Goal: Information Seeking & Learning: Learn about a topic

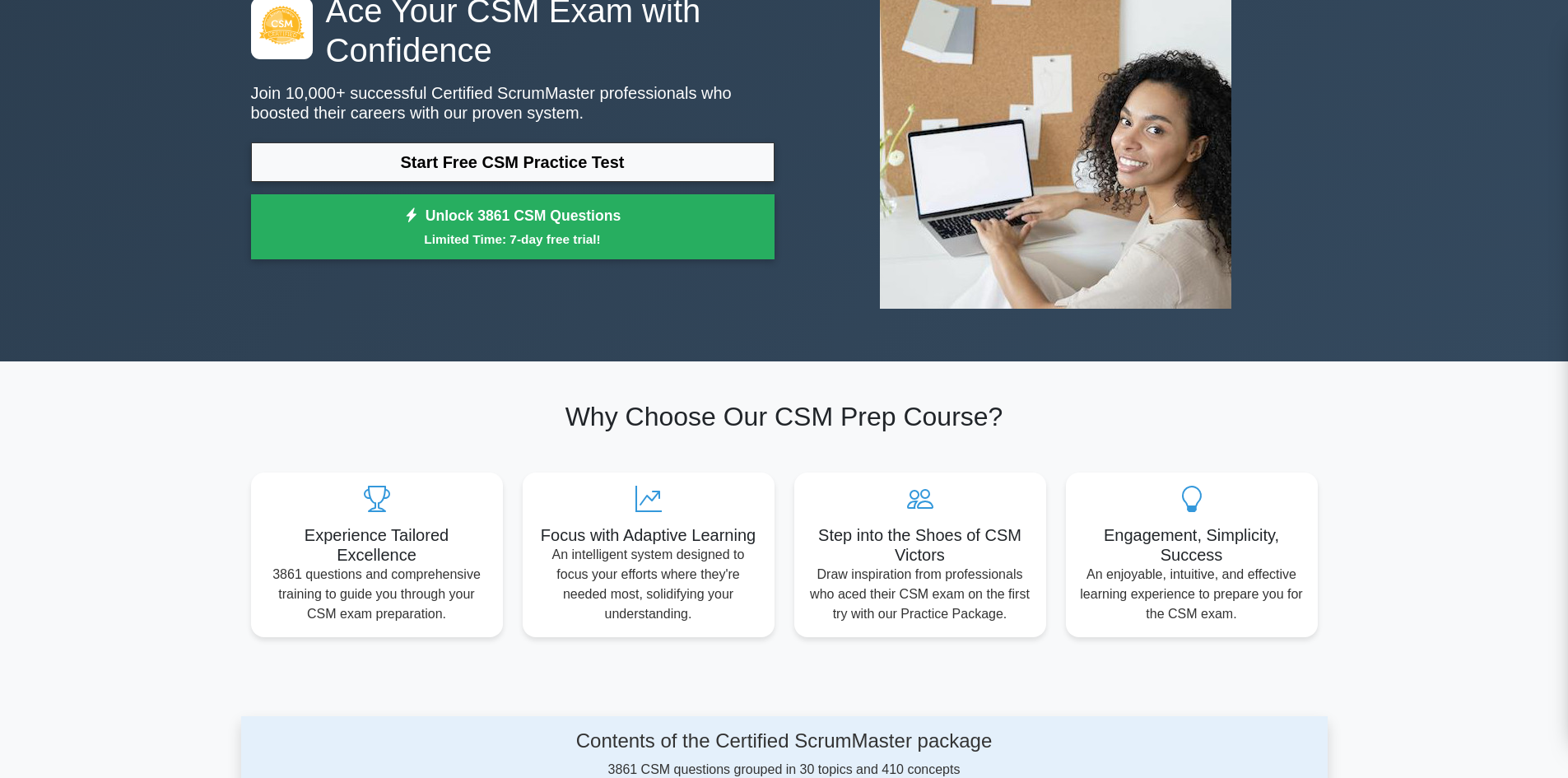
scroll to position [165, 0]
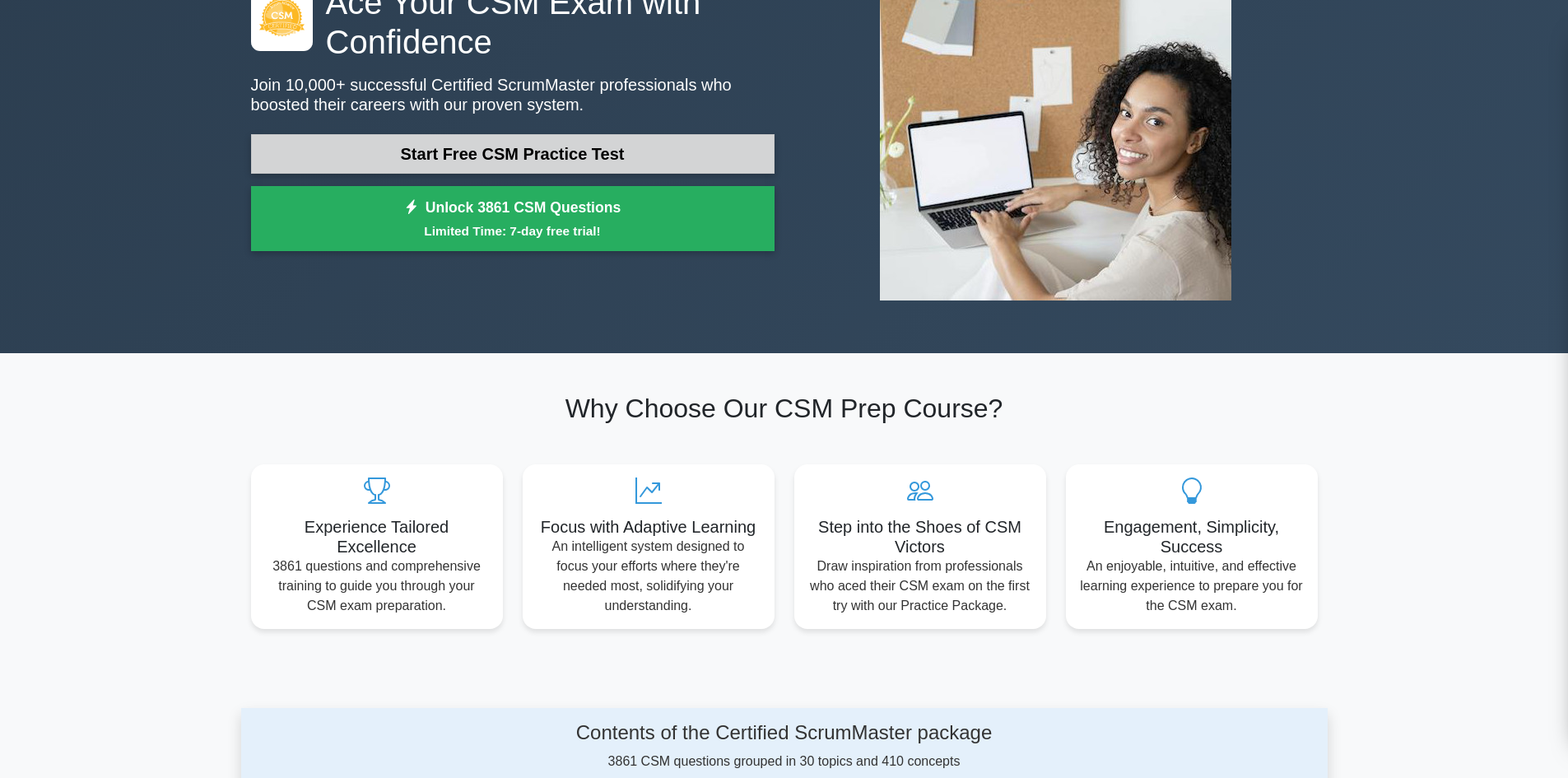
click at [502, 161] on link "Start Free CSM Practice Test" at bounding box center [512, 154] width 523 height 39
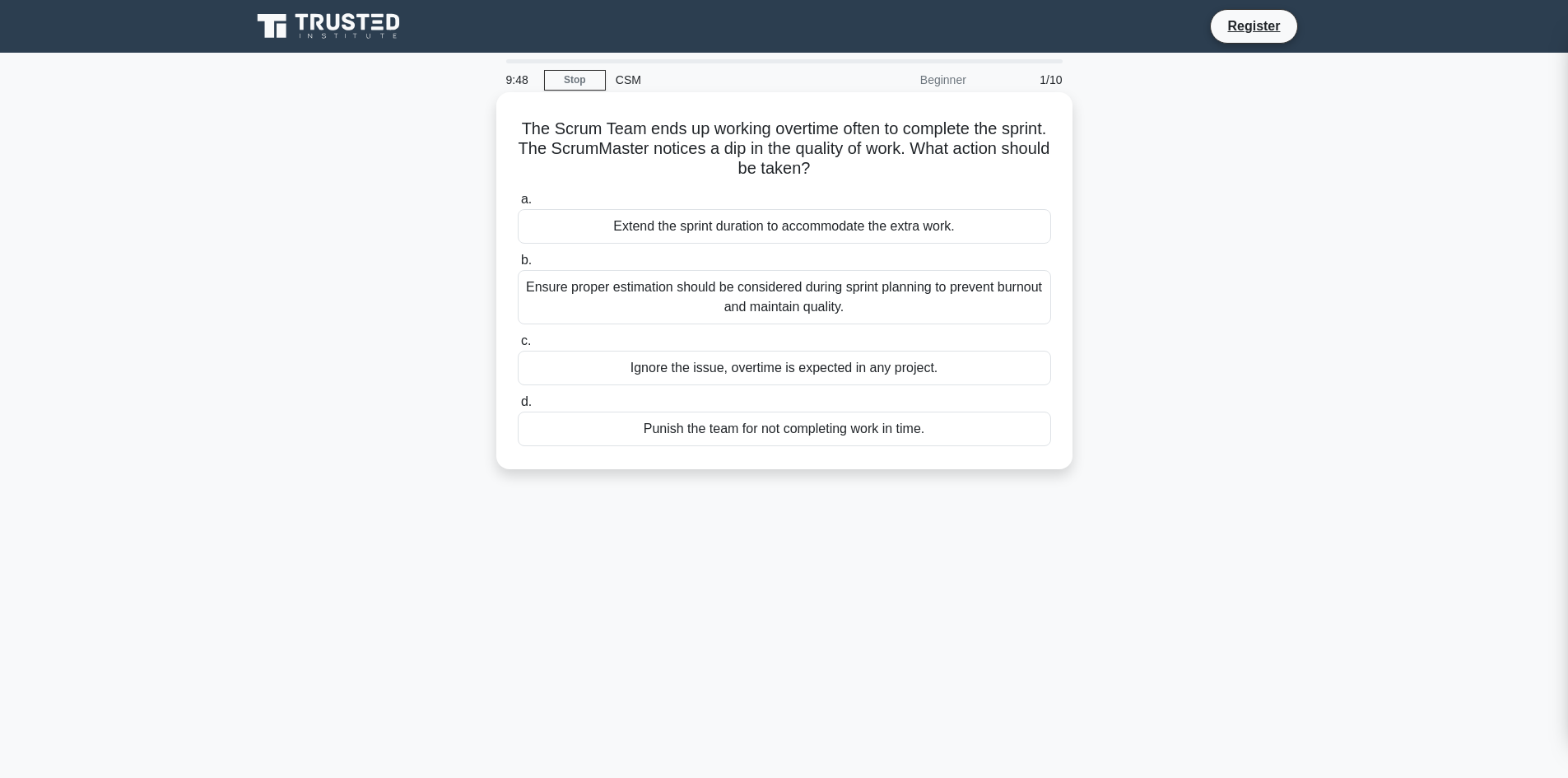
click at [780, 307] on div "Ensure proper estimation should be considered during sprint planning to prevent…" at bounding box center [784, 297] width 533 height 54
click at [517, 266] on input "b. Ensure proper estimation should be considered during sprint planning to prev…" at bounding box center [517, 260] width 0 height 11
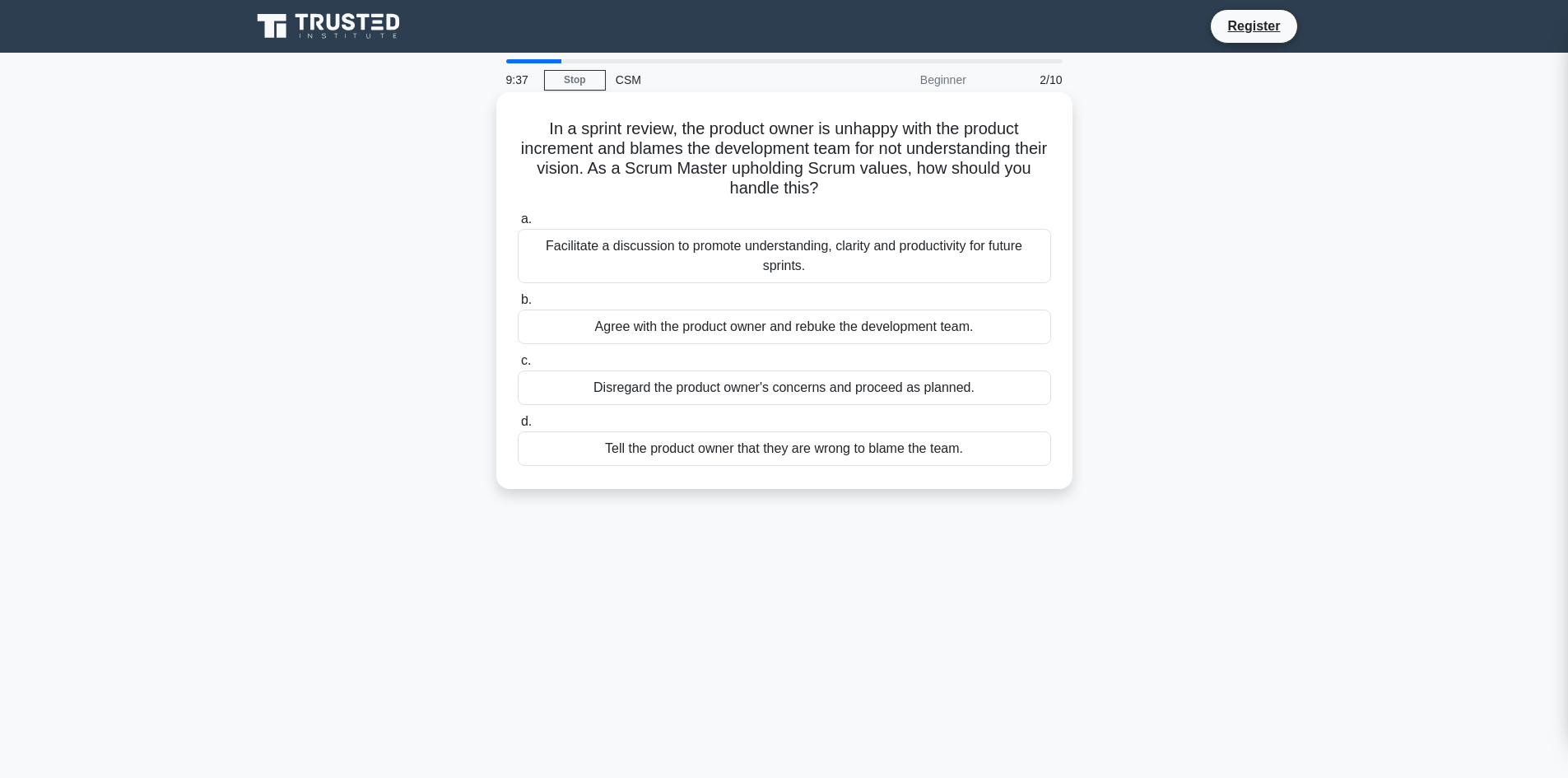
click at [672, 255] on div "Facilitate a discussion to promote understanding, clarity and productivity for …" at bounding box center [784, 255] width 533 height 54
click at [517, 225] on input "a. Facilitate a discussion to promote understanding, clarity and productivity f…" at bounding box center [517, 219] width 0 height 11
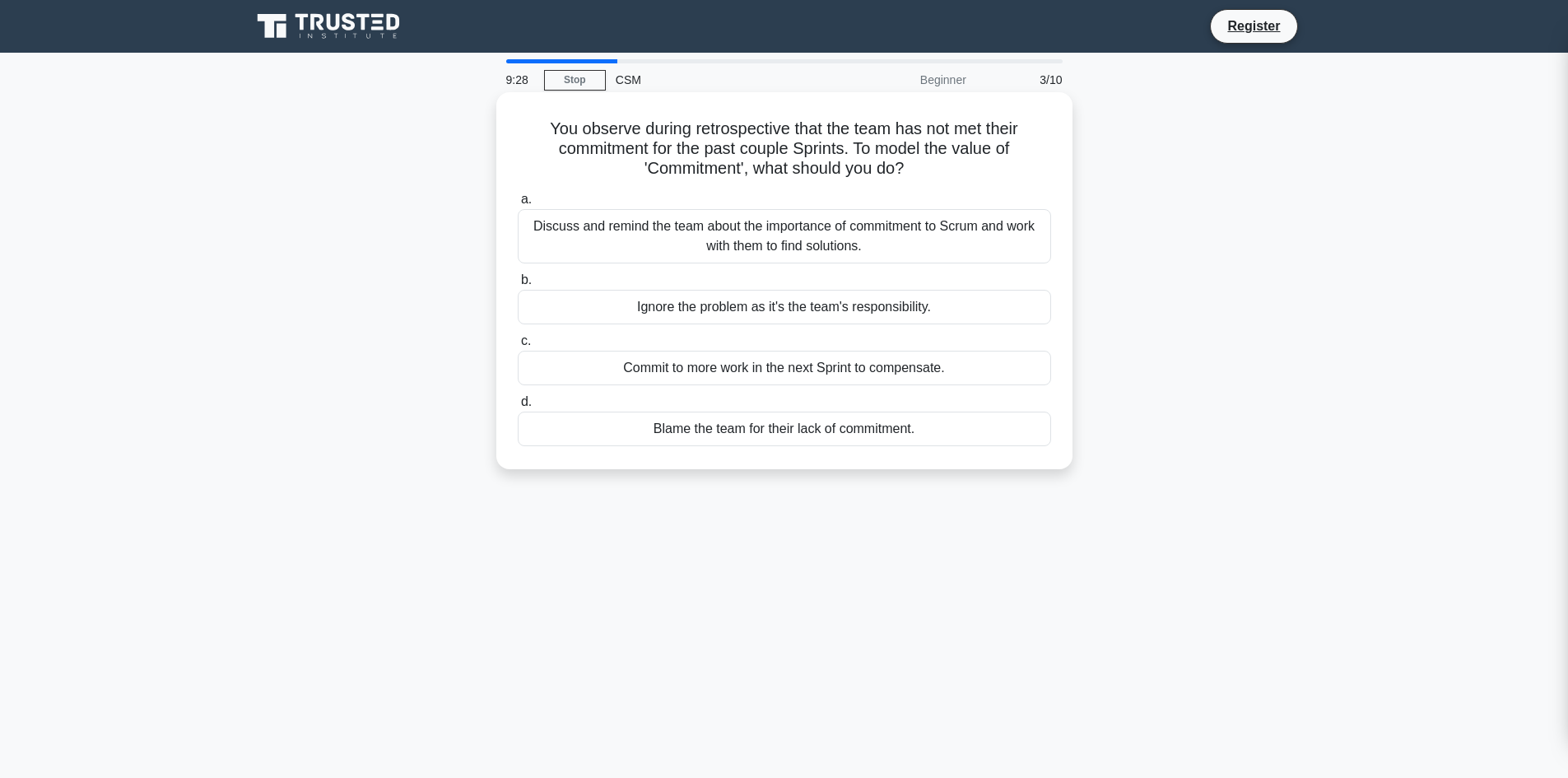
click at [756, 244] on div "Discuss and remind the team about the importance of commitment to Scrum and wor…" at bounding box center [784, 236] width 533 height 54
click at [517, 205] on input "a. Discuss and remind the team about the importance of commitment to Scrum and …" at bounding box center [517, 199] width 0 height 11
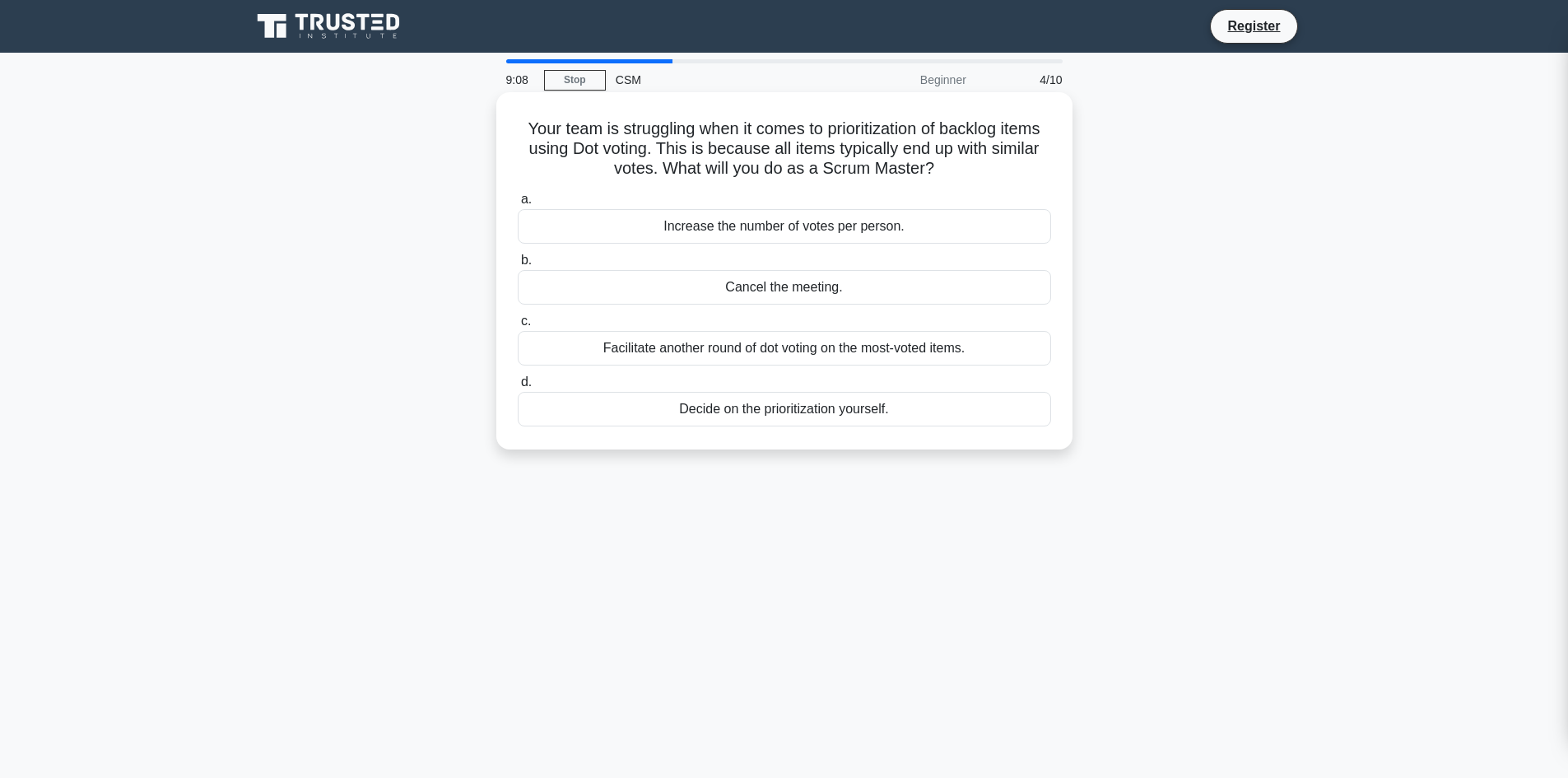
click at [724, 352] on div "Facilitate another round of dot voting on the most-voted items." at bounding box center [784, 348] width 533 height 35
click at [517, 327] on input "c. Facilitate another round of dot voting on the most-voted items." at bounding box center [517, 321] width 0 height 11
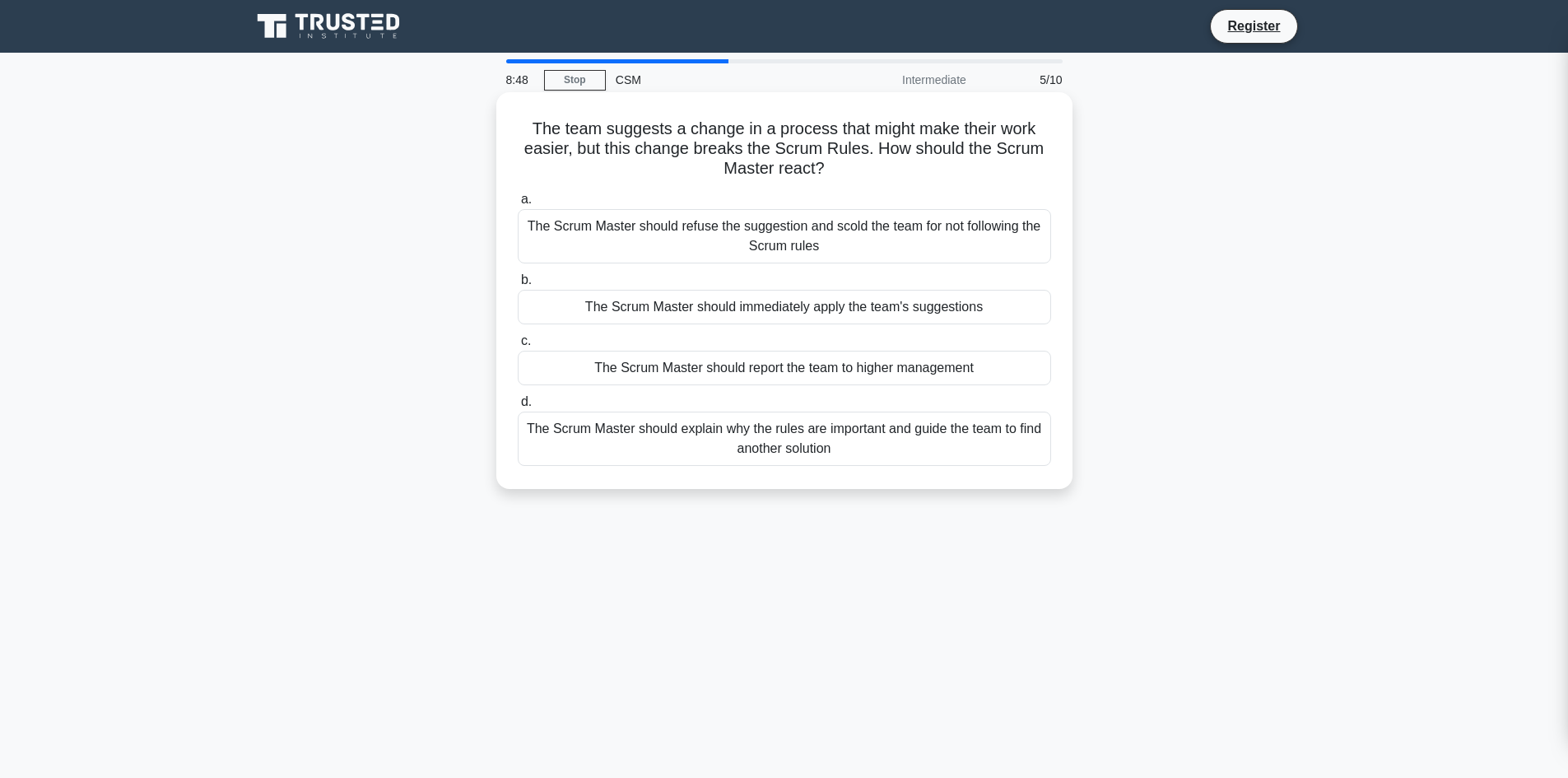
drag, startPoint x: 765, startPoint y: 447, endPoint x: 825, endPoint y: 452, distance: 60.2
click at [825, 452] on div "The Scrum Master should explain why the rules are important and guide the team …" at bounding box center [784, 439] width 533 height 54
click at [852, 446] on div "The Scrum Master should explain why the rules are important and guide the team …" at bounding box center [784, 439] width 533 height 54
click at [517, 407] on input "d. The Scrum Master should explain why the rules are important and guide the te…" at bounding box center [517, 402] width 0 height 11
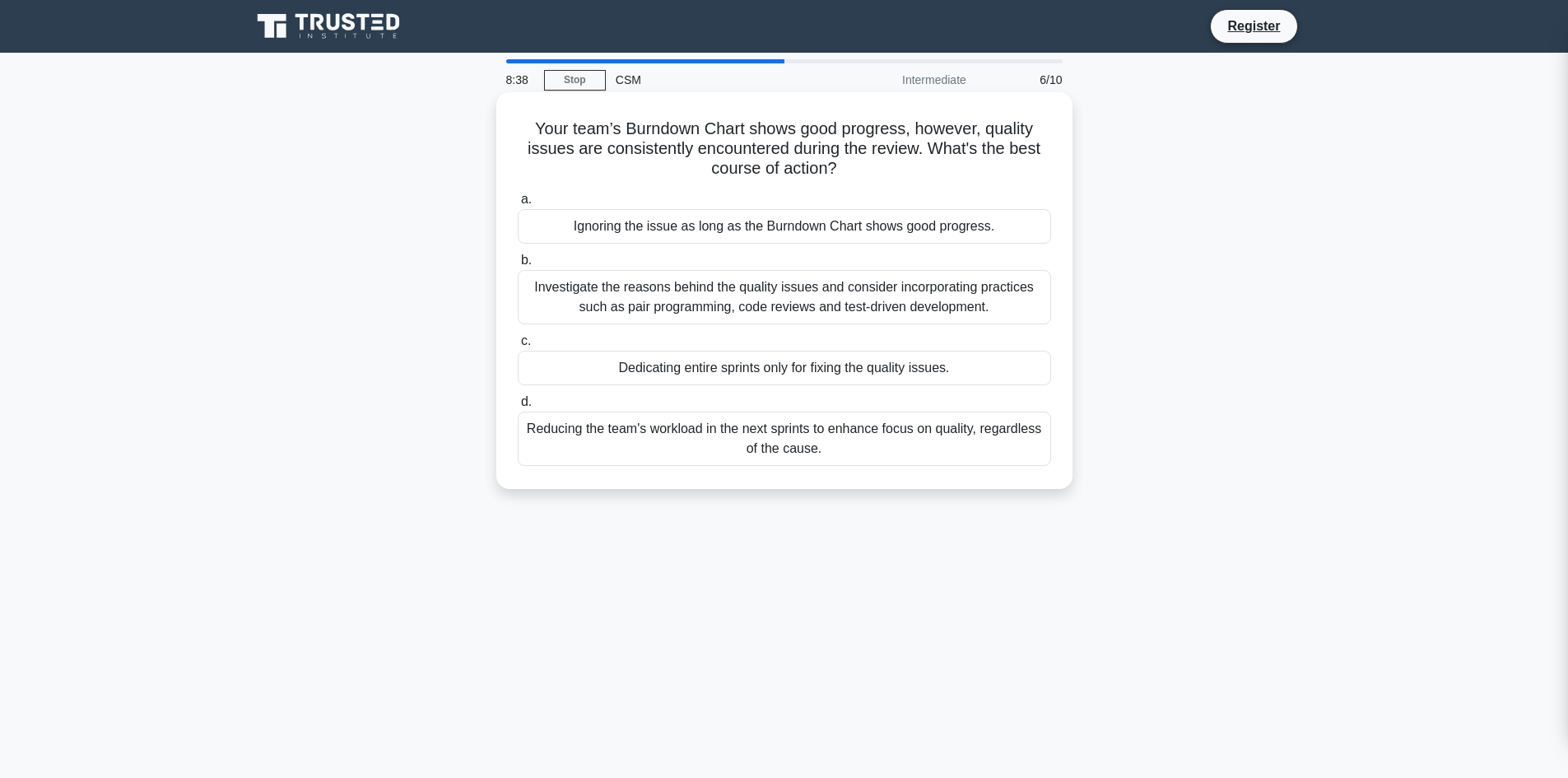
click at [736, 311] on div "Investigate the reasons behind the quality issues and consider incorporating pr…" at bounding box center [784, 297] width 533 height 54
click at [517, 266] on input "b. Investigate the reasons behind the quality issues and consider incorporating…" at bounding box center [517, 260] width 0 height 11
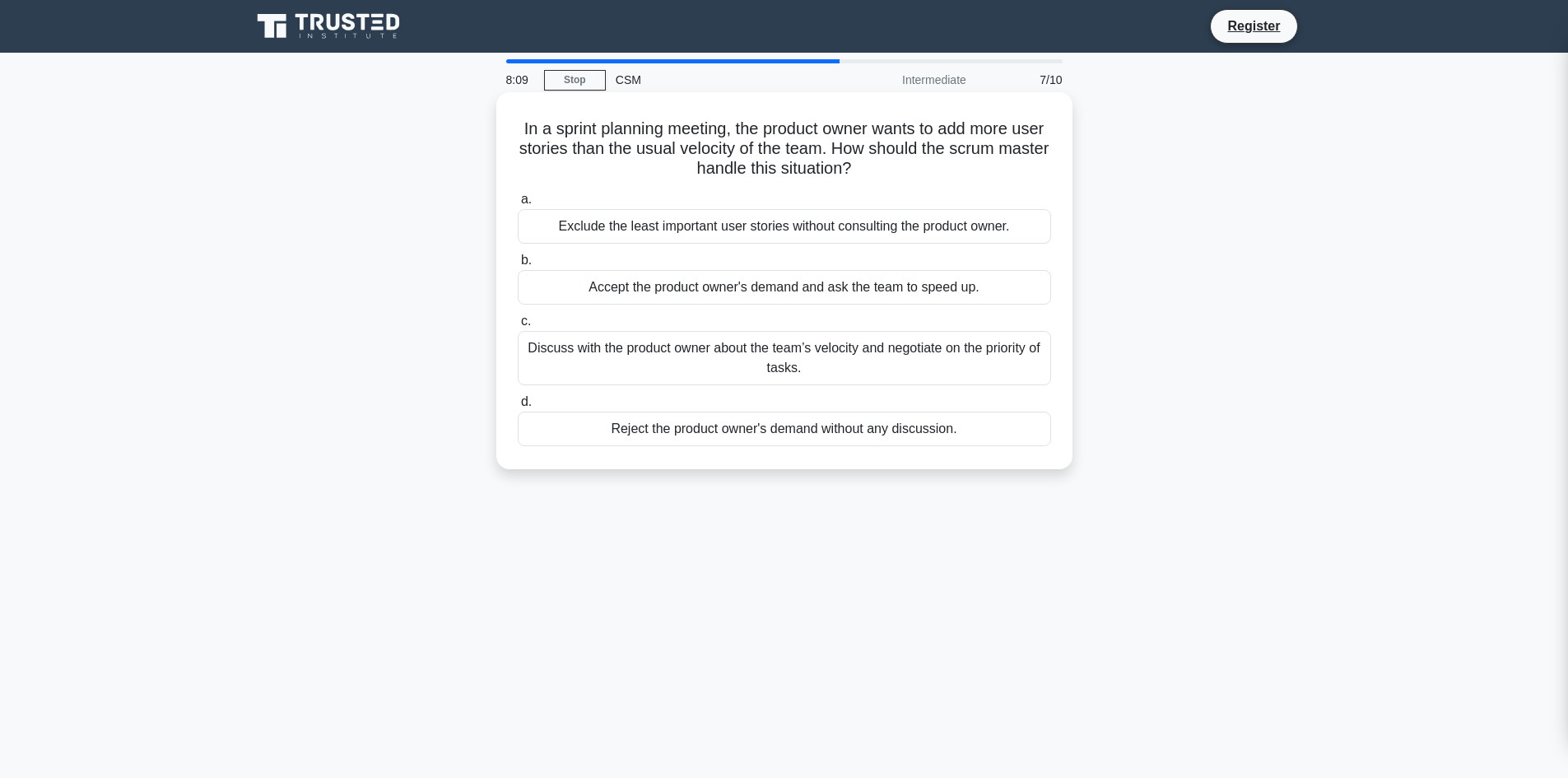
click at [777, 362] on div "Discuss with the product owner about the team’s velocity and negotiate on the p…" at bounding box center [784, 358] width 533 height 54
click at [517, 327] on input "c. Discuss with the product owner about the team’s velocity and negotiate on th…" at bounding box center [517, 321] width 0 height 11
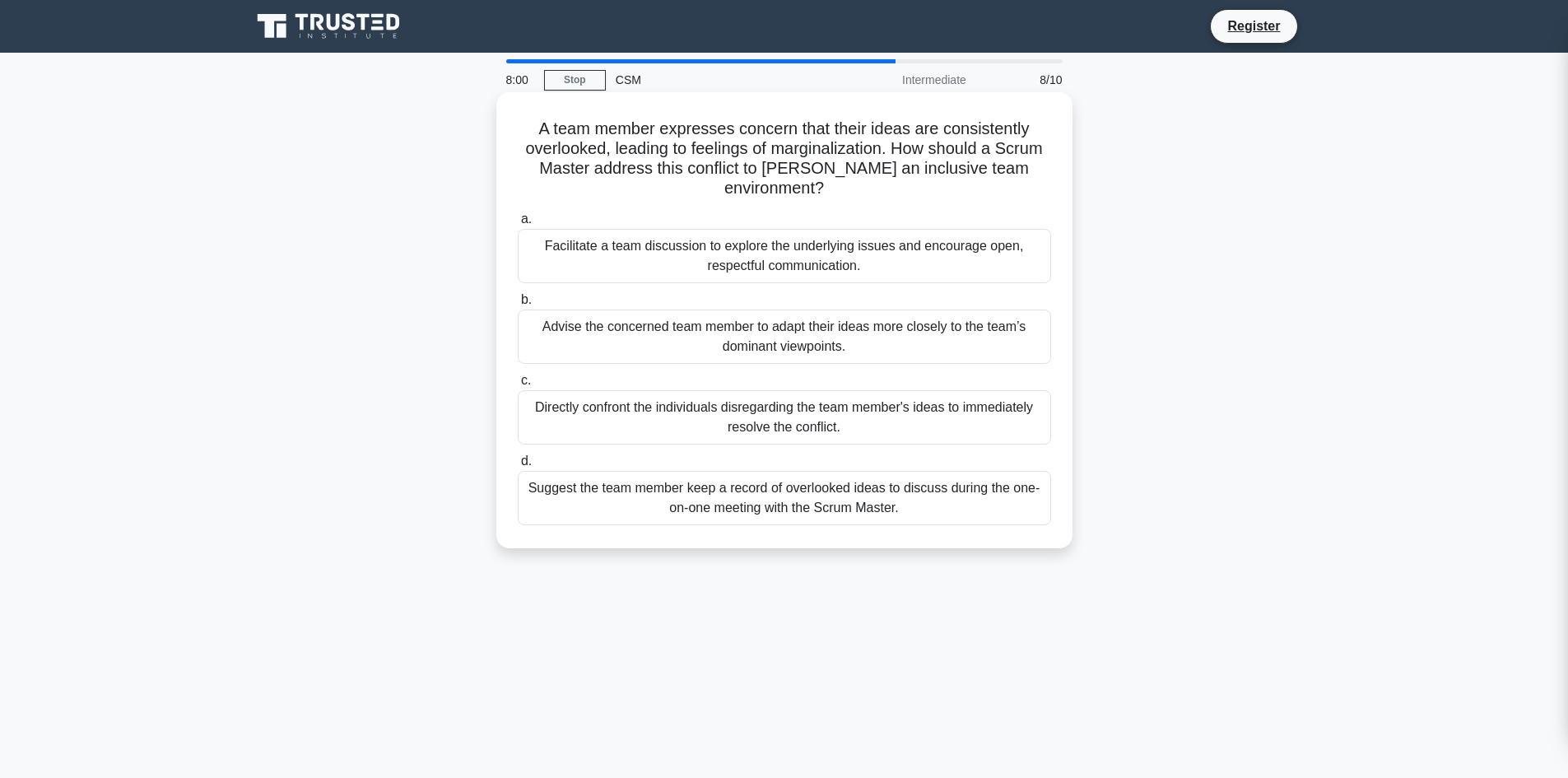
click at [826, 265] on div "Facilitate a team discussion to explore the underlying issues and encourage ope…" at bounding box center [784, 255] width 533 height 54
click at [517, 225] on input "a. Facilitate a team discussion to explore the underlying issues and encourage …" at bounding box center [517, 219] width 0 height 11
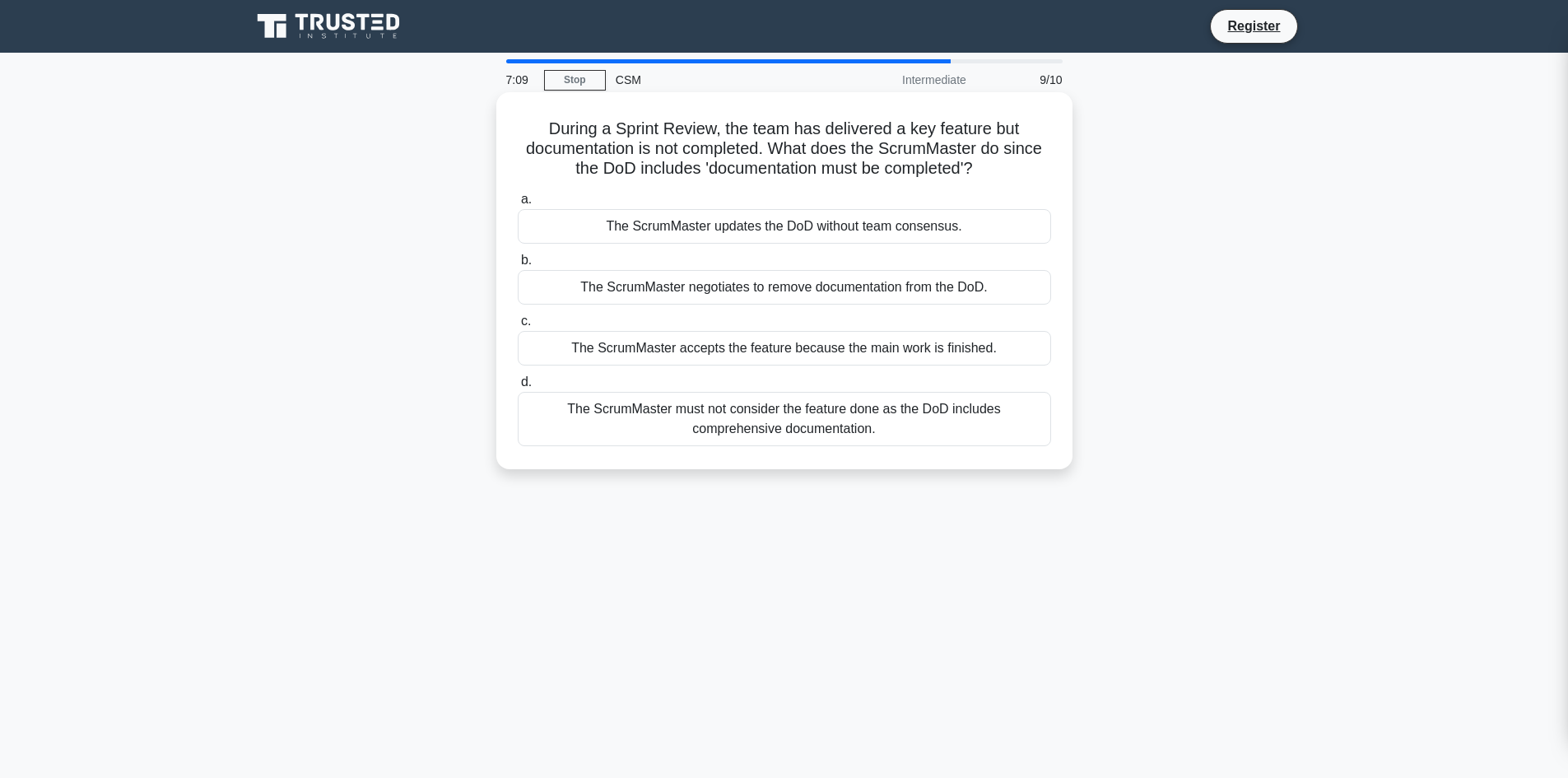
click at [750, 406] on div "The ScrumMaster must not consider the feature done as the DoD includes comprehe…" at bounding box center [784, 419] width 533 height 54
click at [517, 388] on input "d. The ScrumMaster must not consider the feature done as the DoD includes compr…" at bounding box center [517, 382] width 0 height 11
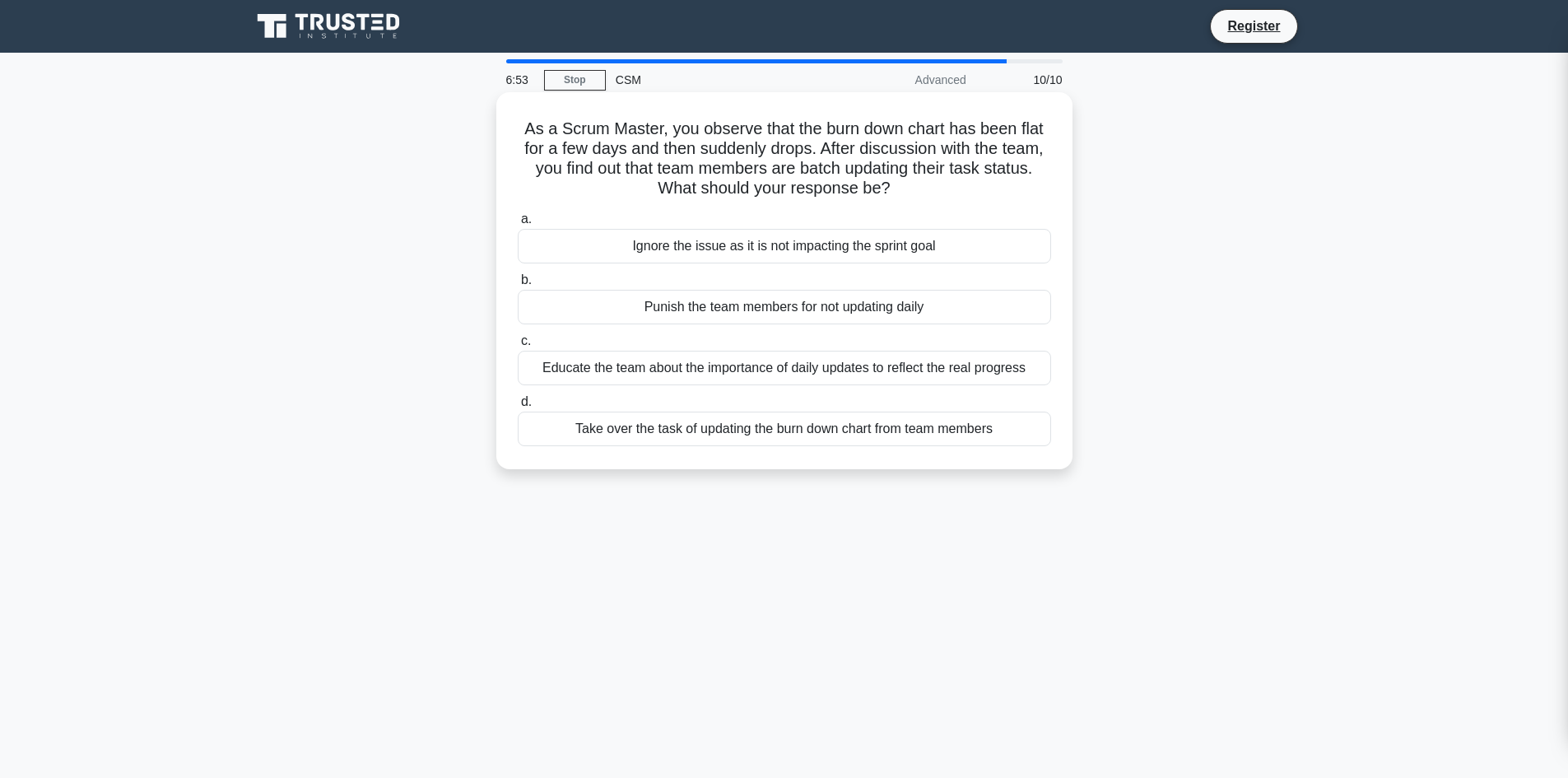
click at [788, 367] on div "Educate the team about the importance of daily updates to reflect the real prog…" at bounding box center [784, 368] width 533 height 35
click at [517, 347] on input "c. Educate the team about the importance of daily updates to reflect the real p…" at bounding box center [517, 341] width 0 height 11
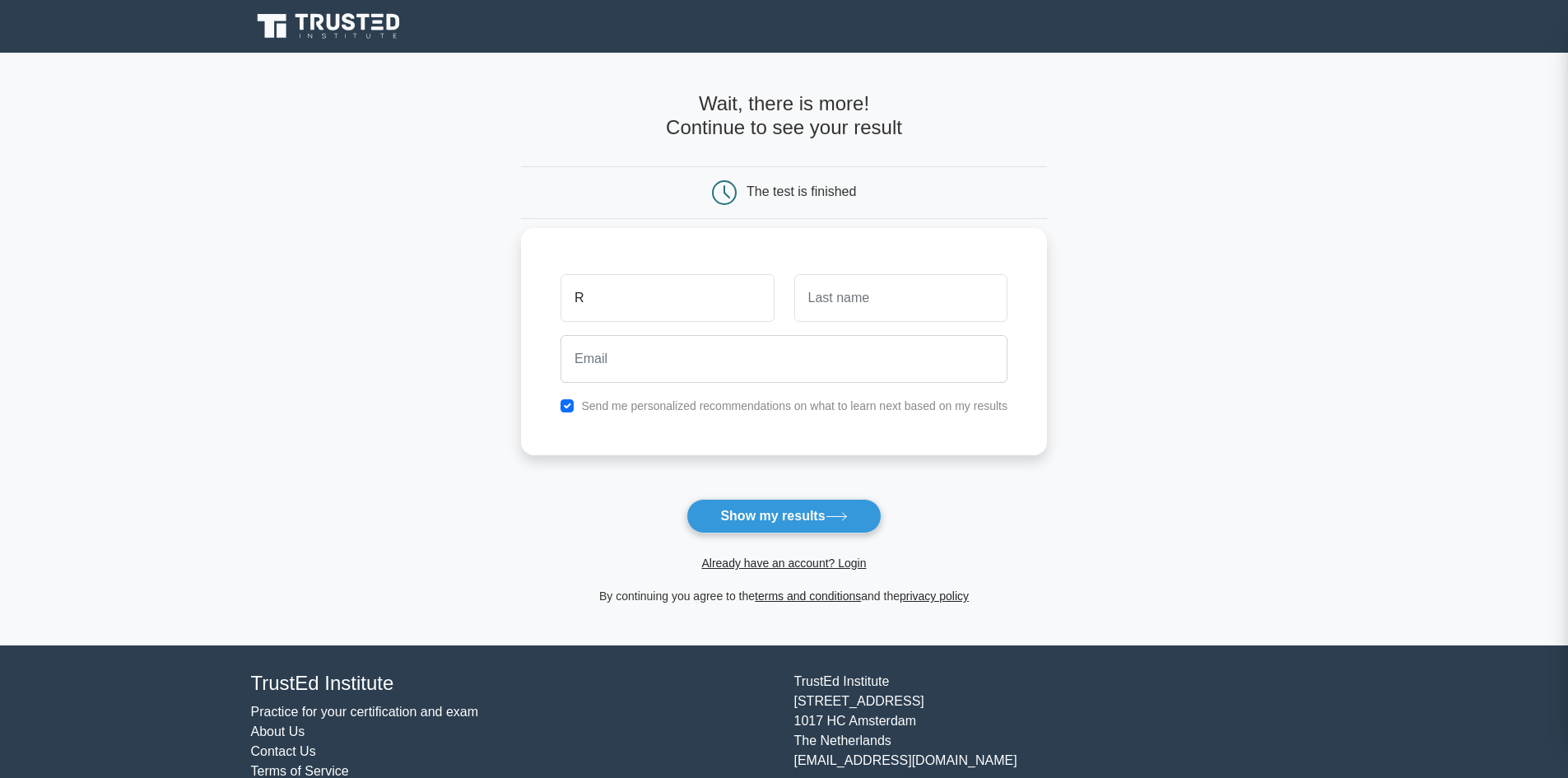
type input "R"
type input "A"
click at [676, 358] on input "email" at bounding box center [784, 359] width 446 height 47
type input "roystanalva@gmail.com"
click at [562, 403] on div "Send me personalized recommendations on what to learn next based on my results" at bounding box center [784, 406] width 467 height 20
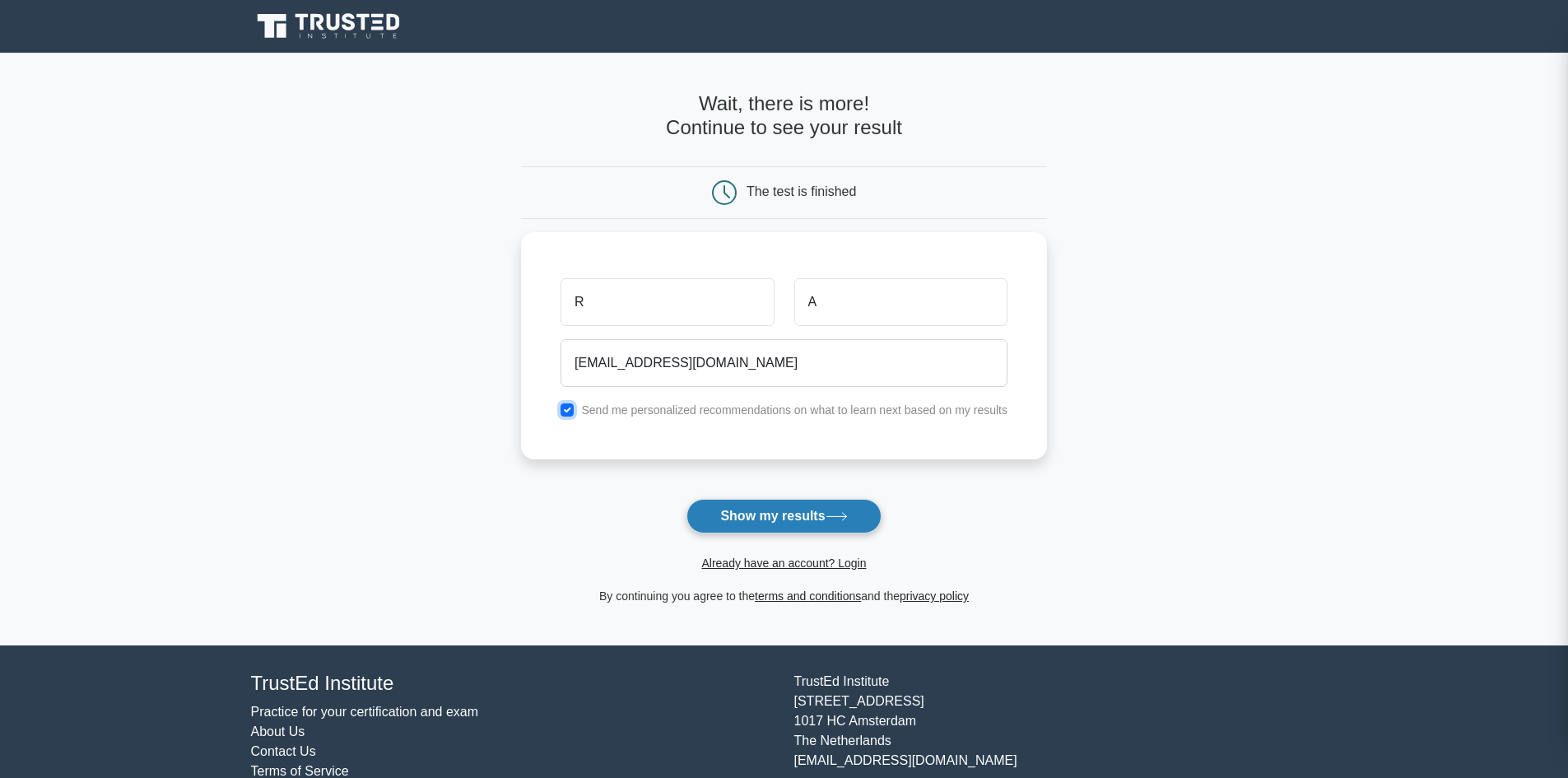
drag, startPoint x: 568, startPoint y: 407, endPoint x: 723, endPoint y: 502, distance: 181.8
click at [568, 408] on input "checkbox" at bounding box center [567, 409] width 13 height 13
checkbox input "false"
click at [822, 530] on button "Show my results" at bounding box center [783, 516] width 194 height 35
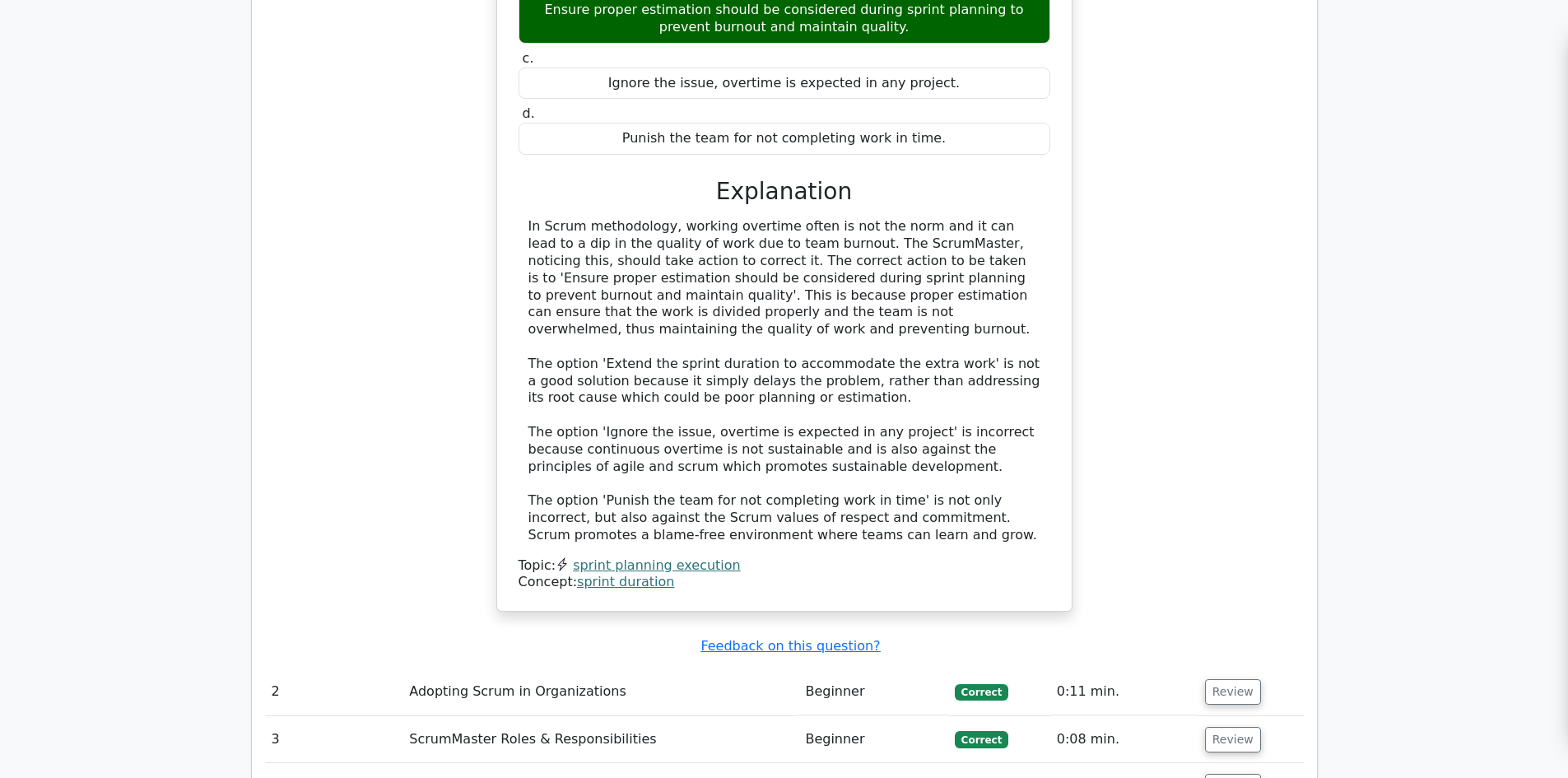
scroll to position [2141, 0]
